Goal: Transaction & Acquisition: Purchase product/service

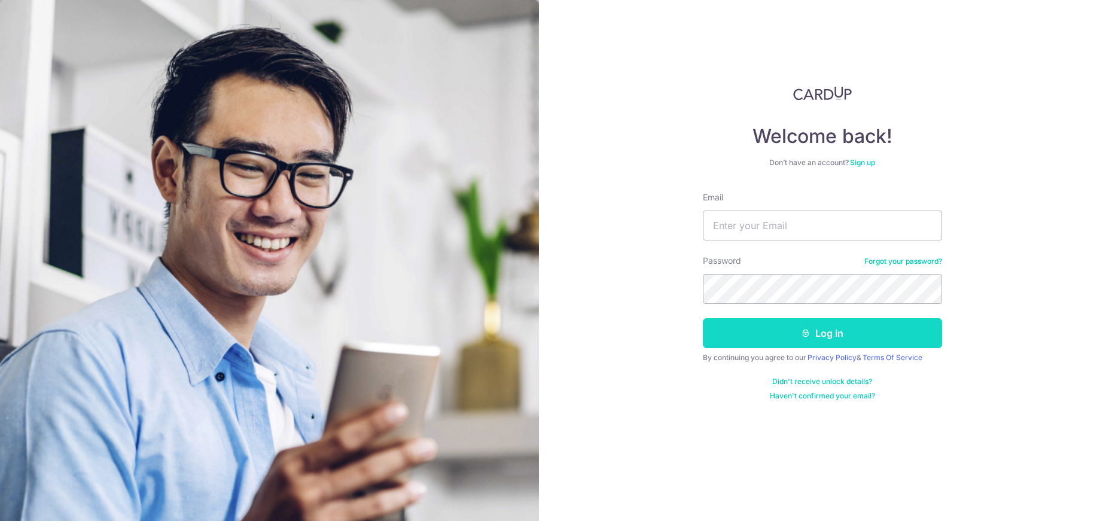
type input "[EMAIL_ADDRESS][DOMAIN_NAME]"
click at [837, 327] on button "Log in" at bounding box center [822, 333] width 239 height 30
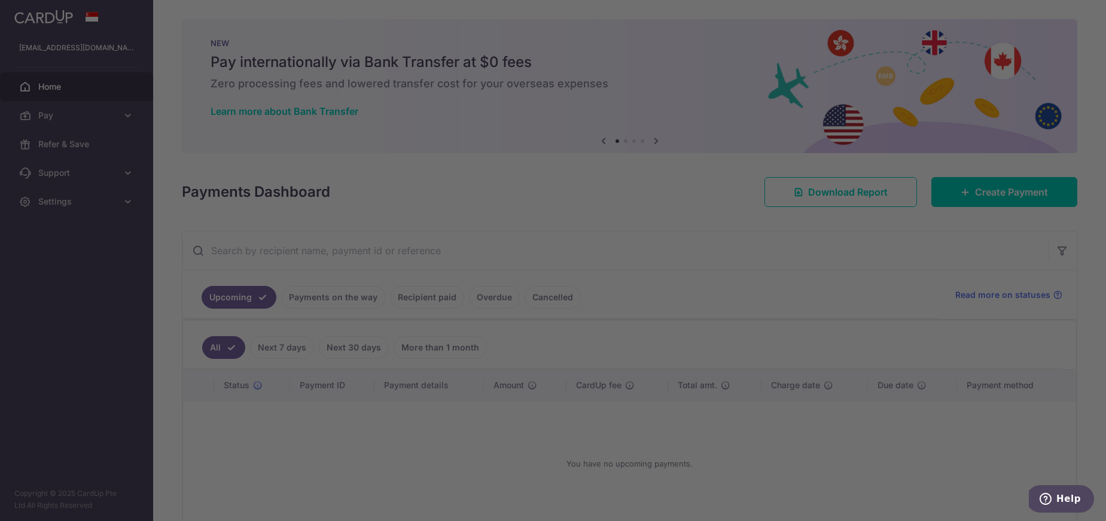
click at [1018, 197] on div at bounding box center [558, 263] width 1117 height 526
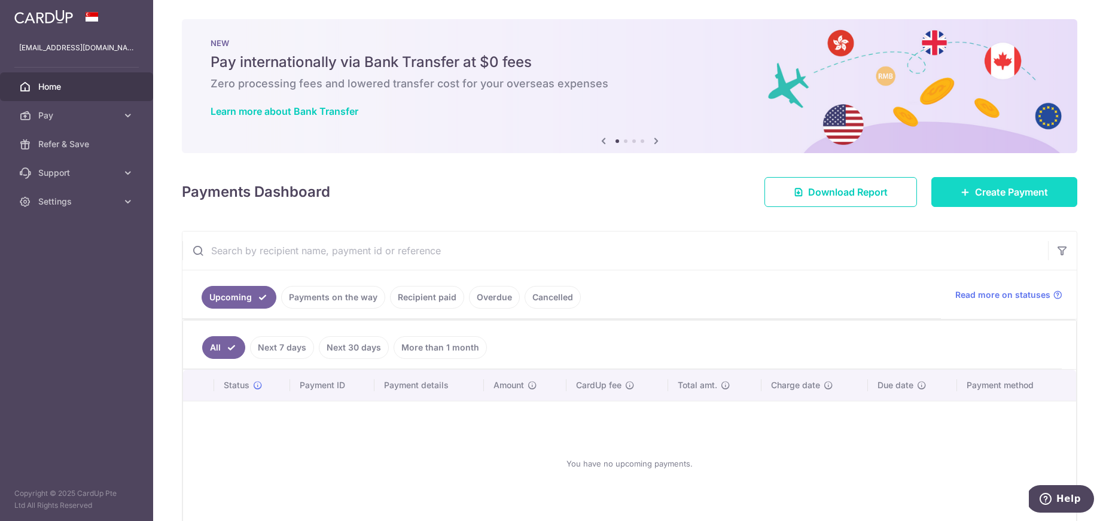
click at [980, 198] on span "Create Payment" at bounding box center [1011, 192] width 73 height 14
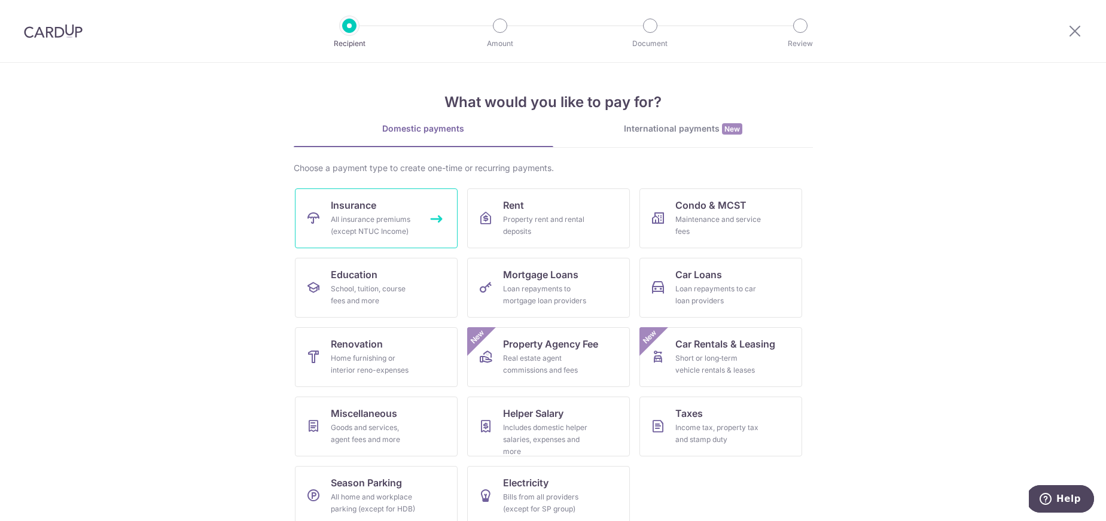
click at [380, 221] on div "All insurance premiums (except NTUC Income)" at bounding box center [374, 226] width 86 height 24
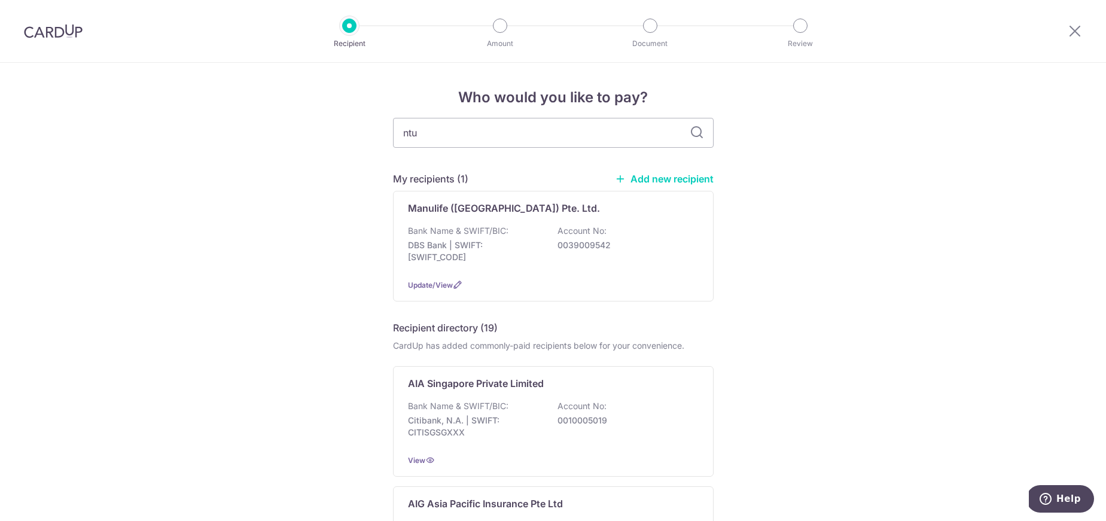
type input "ntuc"
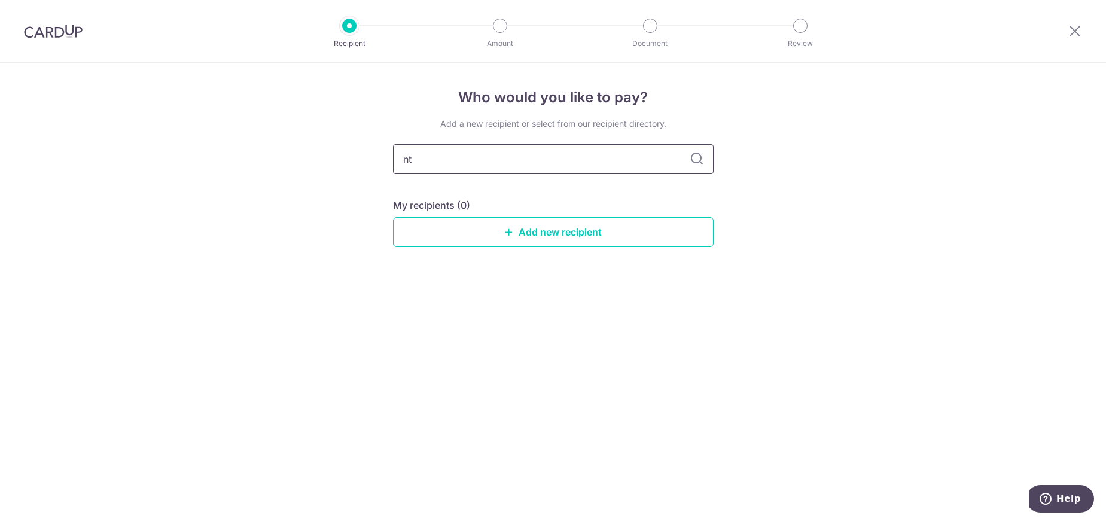
type input "n"
